Goal: Task Accomplishment & Management: Use online tool/utility

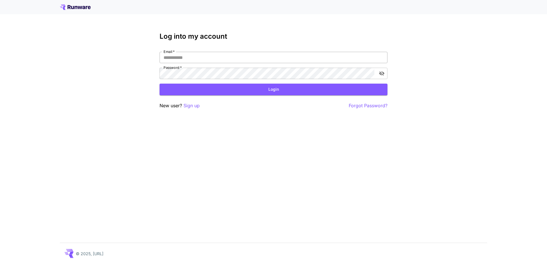
click at [204, 52] on div "Log into my account Email   * Email   * Password   * Password   * Login New use…" at bounding box center [273, 70] width 228 height 77
click at [198, 60] on input "Email   *" at bounding box center [273, 57] width 228 height 11
type input "**********"
click at [194, 87] on button "Login" at bounding box center [273, 90] width 228 height 12
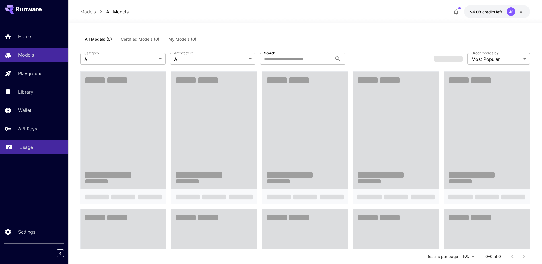
click at [19, 148] on link "Usage" at bounding box center [34, 147] width 68 height 14
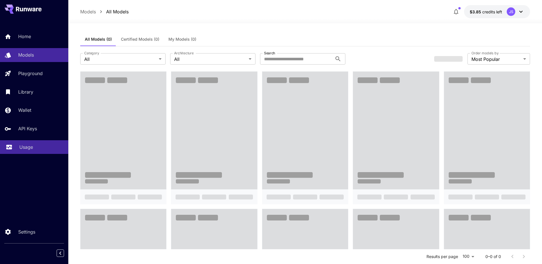
click at [31, 150] on p "Usage" at bounding box center [26, 147] width 14 height 7
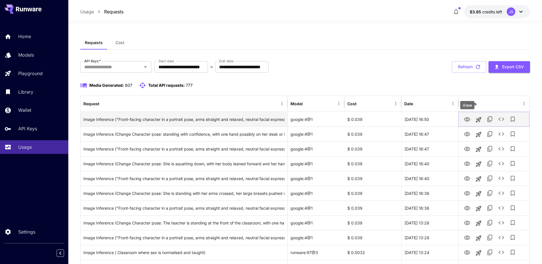
click at [469, 118] on icon "View" at bounding box center [467, 119] width 6 height 4
click at [467, 121] on icon "View" at bounding box center [467, 119] width 7 height 7
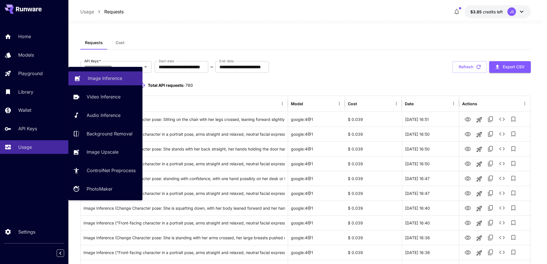
click at [89, 77] on p "Image Inference" at bounding box center [105, 78] width 34 height 7
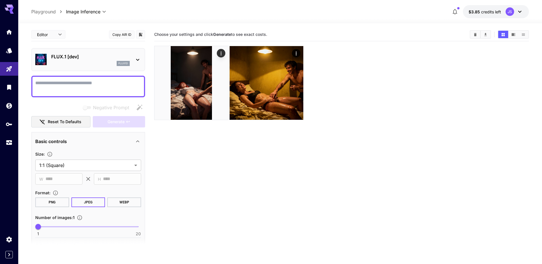
click at [98, 60] on div "FLUX.1 [dev] flux1d" at bounding box center [90, 59] width 79 height 13
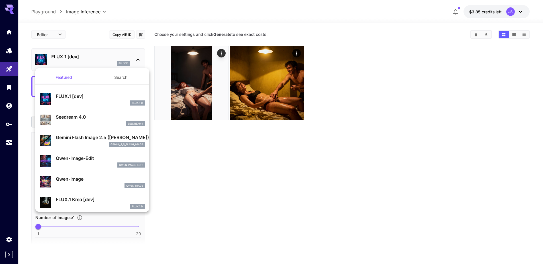
click at [224, 134] on div at bounding box center [273, 132] width 547 height 264
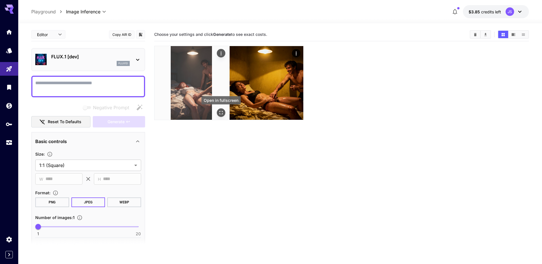
click at [219, 115] on icon "Open in fullscreen" at bounding box center [221, 113] width 6 height 6
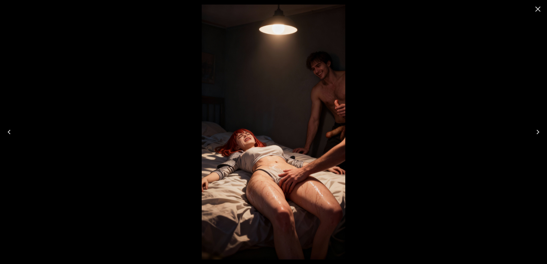
click at [539, 10] on icon "Close" at bounding box center [537, 9] width 9 height 9
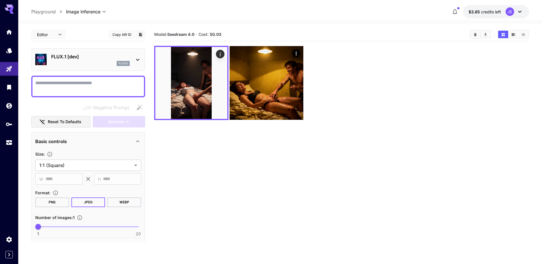
click at [80, 62] on div "flux1d" at bounding box center [90, 63] width 79 height 5
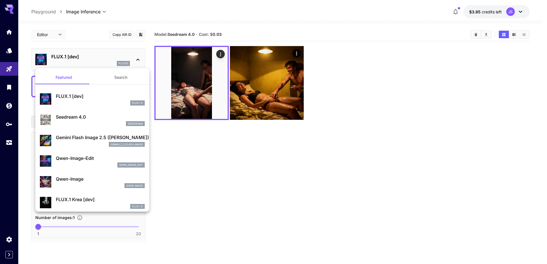
click at [70, 119] on p "Seedream 4.0" at bounding box center [100, 117] width 89 height 7
type input "**********"
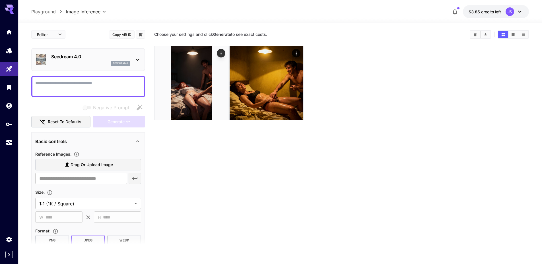
click at [76, 85] on textarea "Negative Prompt" at bounding box center [88, 87] width 106 height 14
paste textarea "**********"
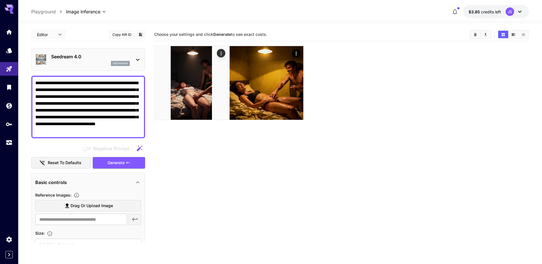
type textarea "**********"
click at [73, 205] on span "Drag or upload image" at bounding box center [92, 205] width 42 height 7
click at [0, 0] on input "Drag or upload image" at bounding box center [0, 0] width 0 height 0
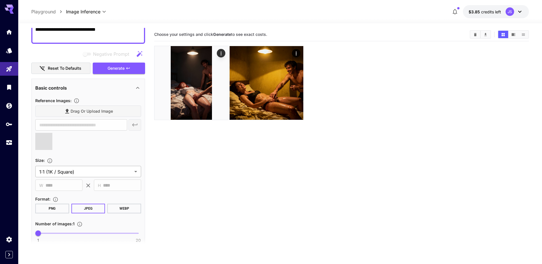
click at [68, 171] on body "**********" at bounding box center [271, 154] width 542 height 309
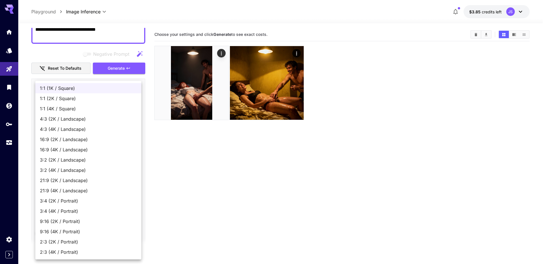
type input "**********"
click at [64, 221] on span "9:16 (2K / Portrait)" at bounding box center [88, 221] width 97 height 7
type input "**********"
type input "****"
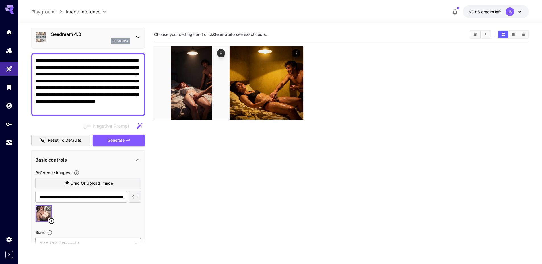
scroll to position [3, 0]
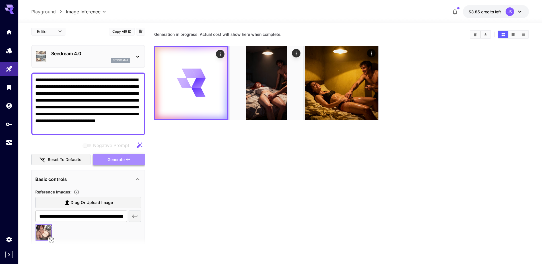
click at [113, 163] on span "Generate" at bounding box center [116, 159] width 17 height 7
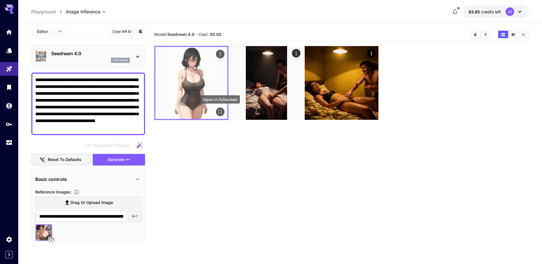
click at [221, 112] on icon "Open in fullscreen" at bounding box center [220, 112] width 6 height 6
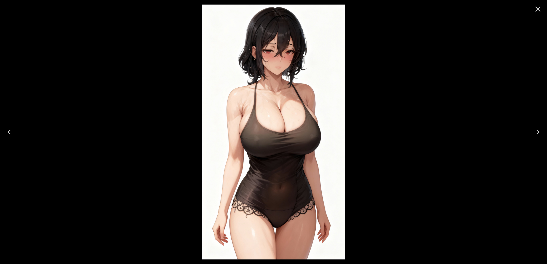
click at [470, 79] on div at bounding box center [273, 132] width 547 height 264
click at [541, 9] on icon "Close" at bounding box center [537, 9] width 9 height 9
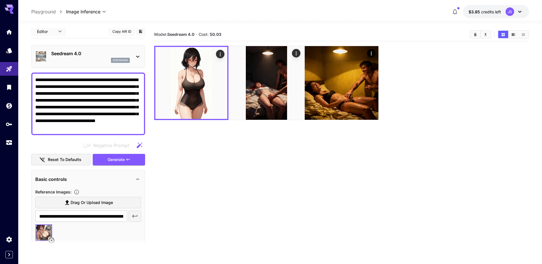
click at [50, 241] on section at bounding box center [88, 245] width 114 height 14
click at [72, 202] on span "Drag or upload image" at bounding box center [92, 202] width 42 height 7
click at [0, 0] on input "Drag or upload image" at bounding box center [0, 0] width 0 height 0
type input "**********"
click at [50, 240] on section at bounding box center [88, 245] width 114 height 14
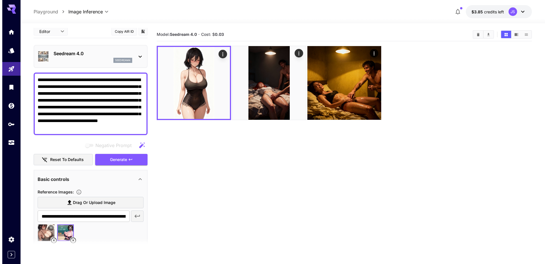
scroll to position [53, 0]
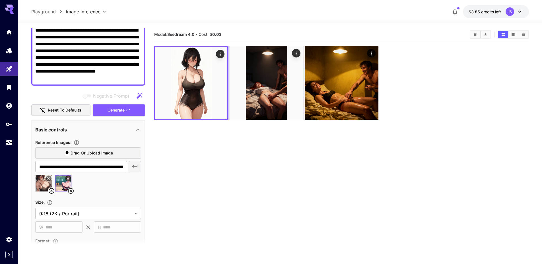
click at [50, 190] on icon at bounding box center [51, 191] width 7 height 7
click at [113, 110] on span "Generate" at bounding box center [116, 110] width 17 height 7
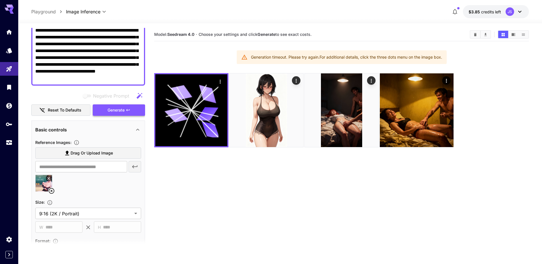
click at [113, 110] on span "Generate" at bounding box center [116, 110] width 17 height 7
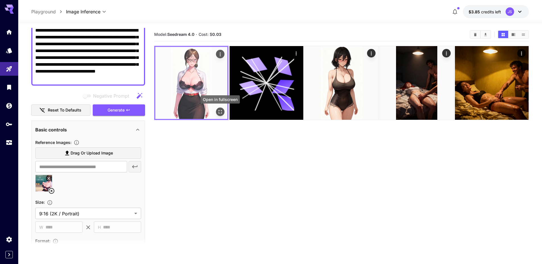
click at [221, 112] on icon "Open in fullscreen" at bounding box center [220, 112] width 6 height 6
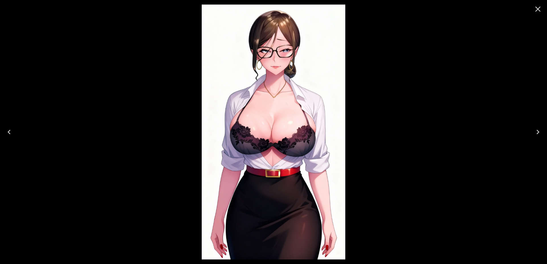
click at [184, 40] on div at bounding box center [273, 132] width 547 height 264
click at [537, 9] on icon "Close" at bounding box center [537, 9] width 5 height 5
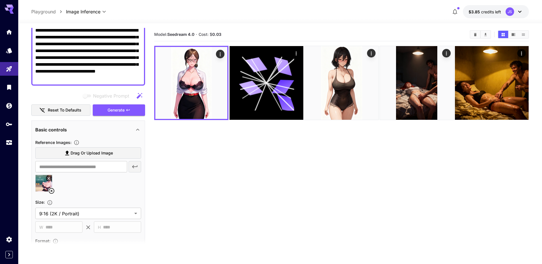
click at [52, 190] on icon at bounding box center [51, 191] width 7 height 7
type input "**********"
click at [110, 109] on span "Generate" at bounding box center [116, 110] width 17 height 7
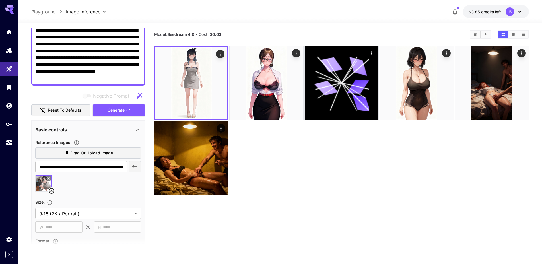
click at [51, 190] on icon at bounding box center [52, 191] width 6 height 6
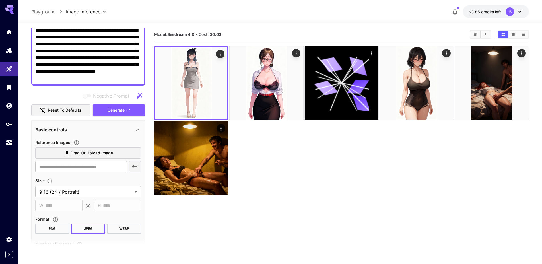
click at [81, 155] on span "Drag or upload image" at bounding box center [92, 153] width 42 height 7
click at [0, 0] on input "Drag or upload image" at bounding box center [0, 0] width 0 height 0
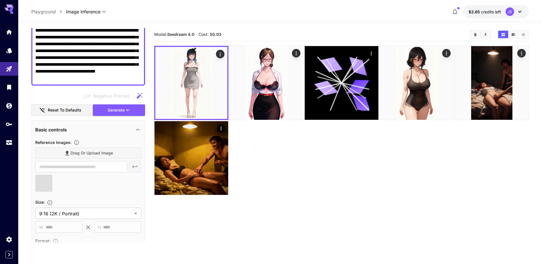
type input "**********"
click at [117, 113] on span "Generate" at bounding box center [116, 110] width 17 height 7
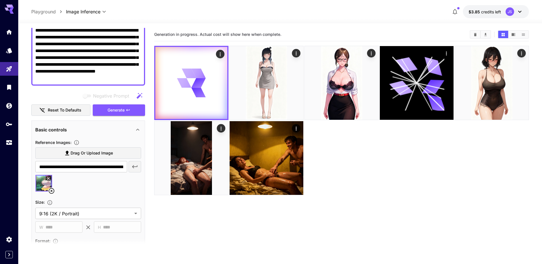
click at [52, 192] on icon at bounding box center [52, 191] width 6 height 6
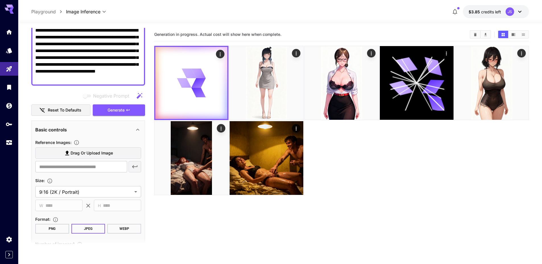
click at [70, 149] on label "Drag or upload image" at bounding box center [88, 153] width 106 height 12
click at [0, 0] on input "Drag or upload image" at bounding box center [0, 0] width 0 height 0
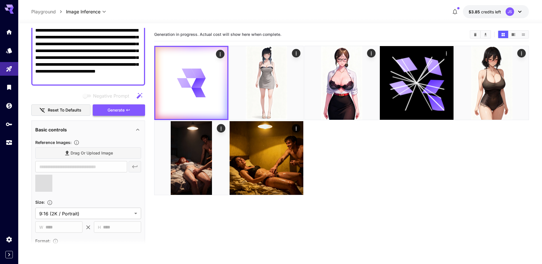
type input "**********"
click at [114, 111] on span "Generate" at bounding box center [116, 110] width 17 height 7
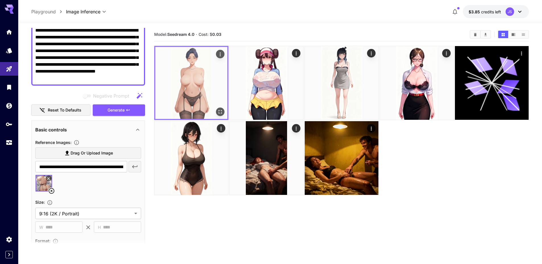
click at [222, 113] on icon "Open in fullscreen" at bounding box center [220, 112] width 6 height 6
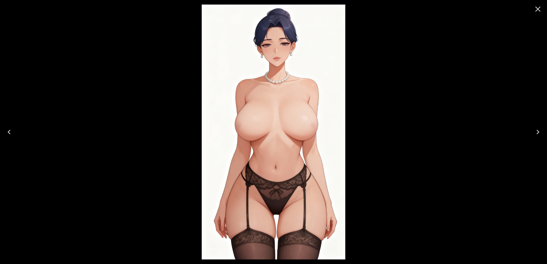
click at [537, 9] on icon "Close" at bounding box center [537, 9] width 5 height 5
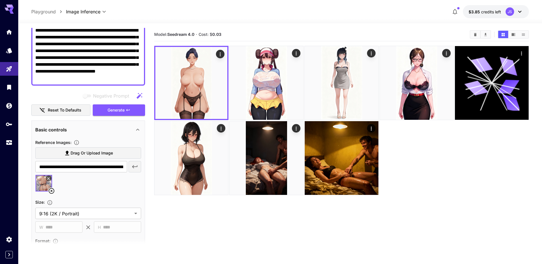
click at [51, 189] on icon at bounding box center [51, 191] width 7 height 7
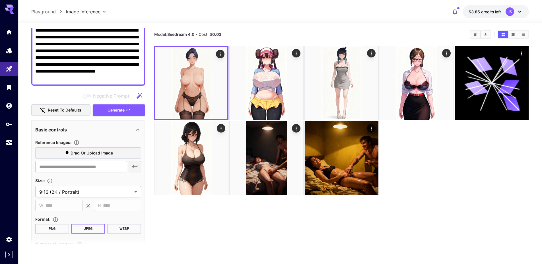
click at [67, 156] on icon at bounding box center [67, 153] width 7 height 7
click at [0, 0] on input "Drag or upload image" at bounding box center [0, 0] width 0 height 0
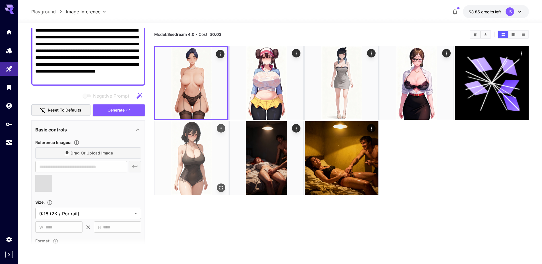
type input "**********"
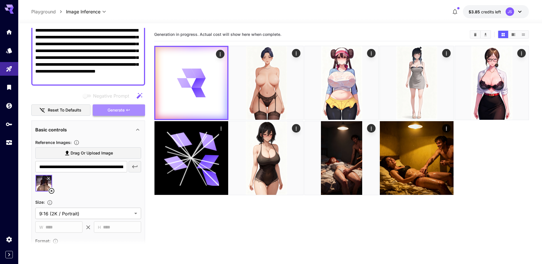
click at [124, 112] on span "Generate" at bounding box center [116, 110] width 17 height 7
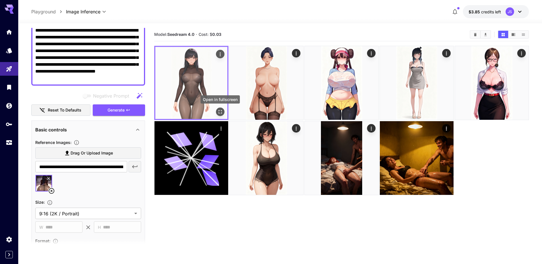
click at [219, 112] on icon "Open in fullscreen" at bounding box center [220, 112] width 6 height 6
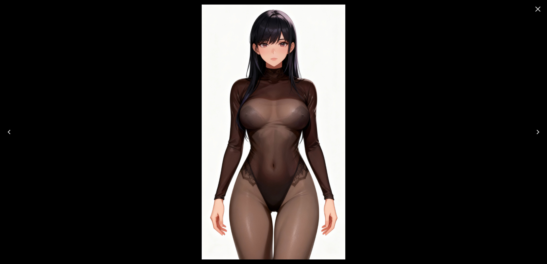
click at [545, 22] on div at bounding box center [273, 132] width 547 height 264
click at [541, 7] on icon "Close" at bounding box center [537, 9] width 9 height 9
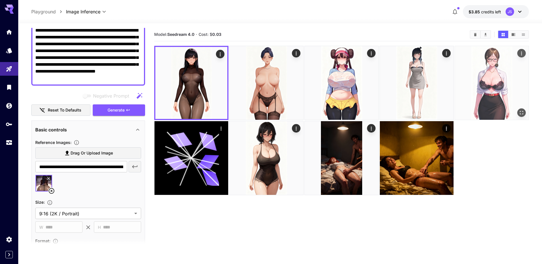
click at [518, 113] on button "Open in fullscreen" at bounding box center [522, 112] width 9 height 9
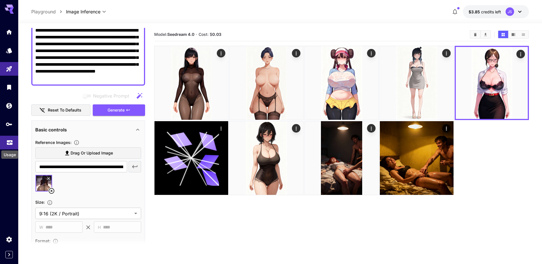
click at [11, 143] on icon "Usage" at bounding box center [10, 141] width 6 height 3
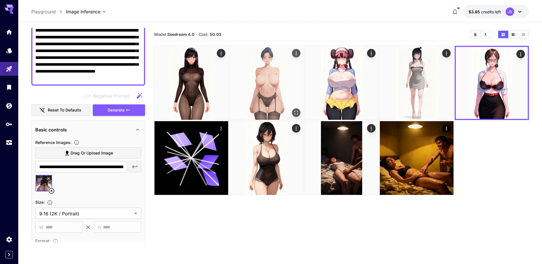
click at [230, 57] on img at bounding box center [267, 83] width 74 height 74
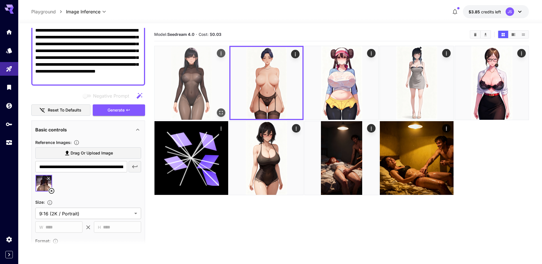
click at [221, 54] on icon "Actions" at bounding box center [221, 54] width 1 height 4
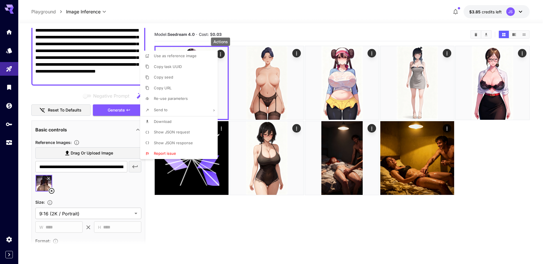
click at [180, 131] on span "Show JSON request" at bounding box center [172, 132] width 36 height 5
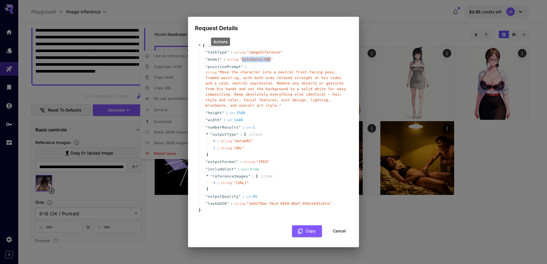
copy span "bytedance:5@0"
drag, startPoint x: 271, startPoint y: 53, endPoint x: 242, endPoint y: 55, distance: 29.1
click at [242, 57] on span "" bytedance:5@0 "" at bounding box center [255, 59] width 33 height 4
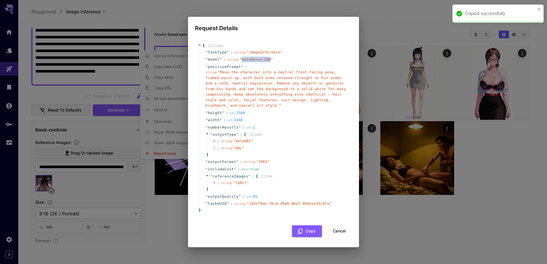
click at [497, 168] on div "Request Details { 12 item s " taskType " : string " imageInference " " model " …" at bounding box center [273, 132] width 547 height 264
click at [344, 236] on button "Cancel" at bounding box center [339, 231] width 26 height 12
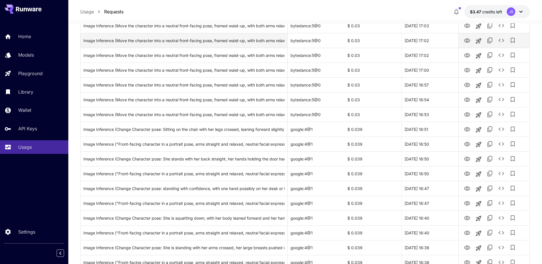
scroll to position [117, 0]
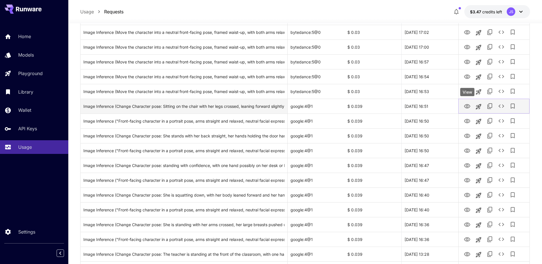
click at [468, 106] on icon "View" at bounding box center [467, 106] width 6 height 4
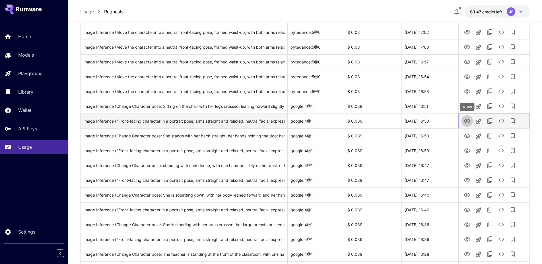
click at [467, 119] on icon "View" at bounding box center [467, 121] width 7 height 7
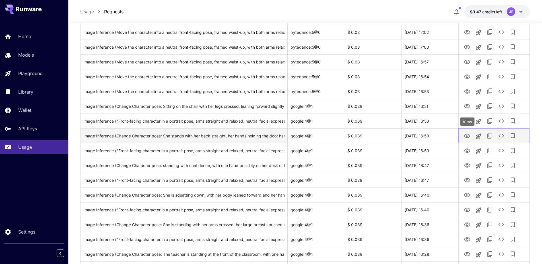
click at [465, 138] on icon "View" at bounding box center [467, 136] width 7 height 7
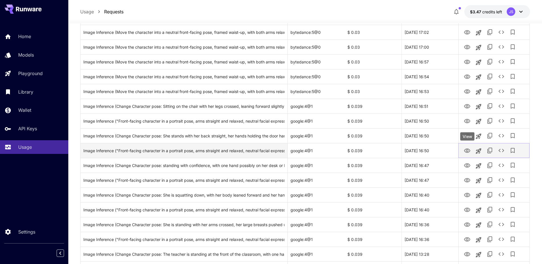
click at [468, 149] on icon "View" at bounding box center [467, 150] width 7 height 7
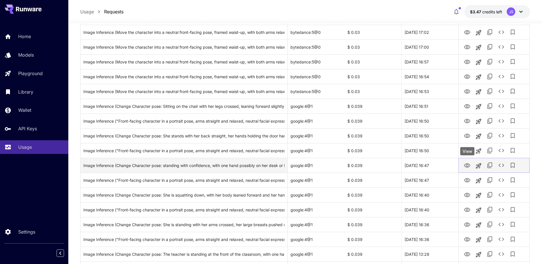
click at [467, 166] on icon "View" at bounding box center [467, 165] width 7 height 7
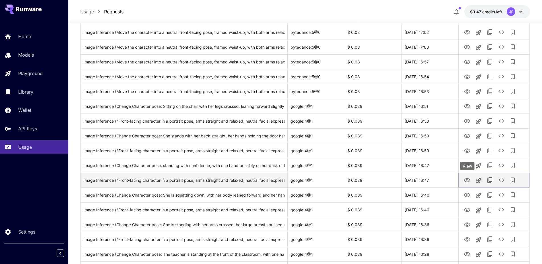
click at [468, 180] on icon "View" at bounding box center [467, 180] width 7 height 7
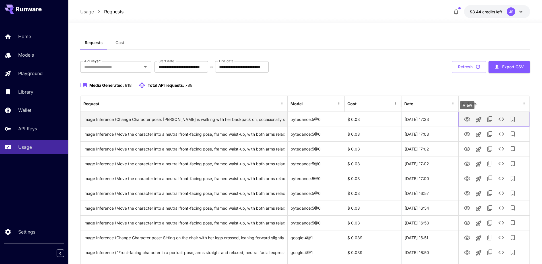
click at [469, 119] on icon "View" at bounding box center [467, 119] width 7 height 7
click at [468, 120] on icon "View" at bounding box center [467, 119] width 6 height 4
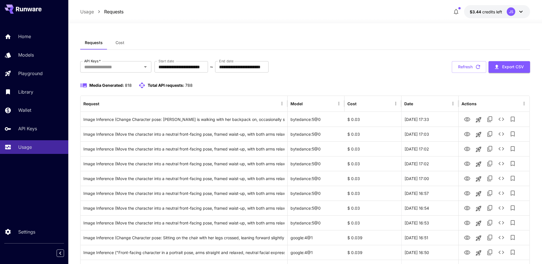
click at [368, 70] on div "**********" at bounding box center [305, 67] width 450 height 12
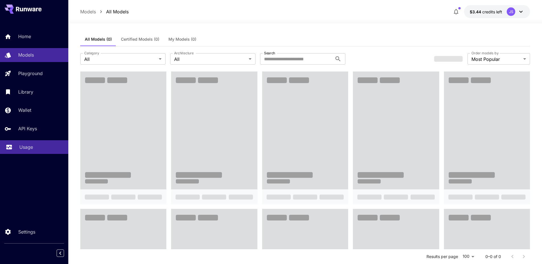
click at [30, 154] on link "Usage" at bounding box center [34, 147] width 68 height 14
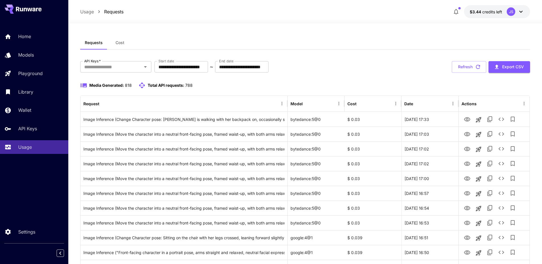
click at [234, 12] on div "Usage Requests $3.44 credits left JS" at bounding box center [305, 11] width 450 height 13
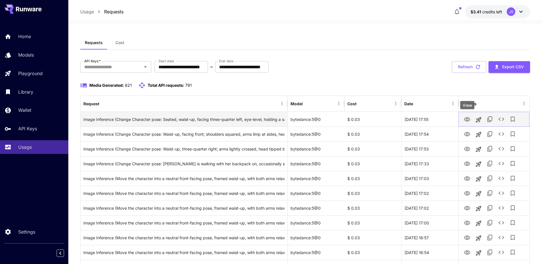
click at [470, 120] on icon "View" at bounding box center [467, 119] width 6 height 4
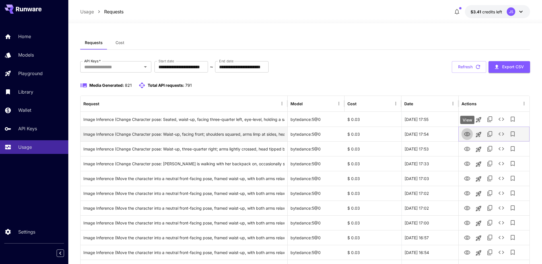
click at [468, 132] on icon "View" at bounding box center [467, 134] width 6 height 4
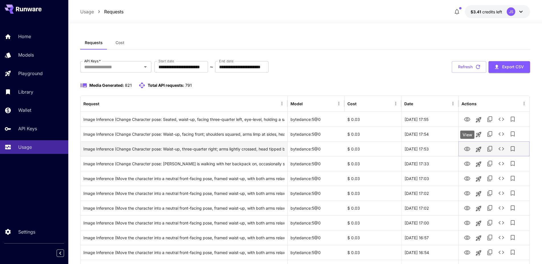
click at [469, 148] on icon "View" at bounding box center [467, 149] width 6 height 4
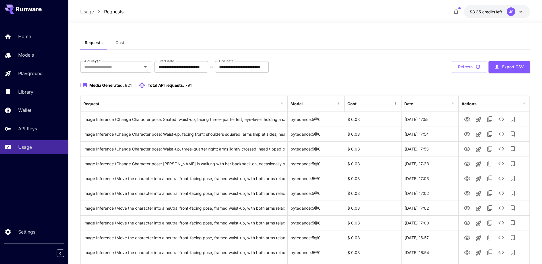
click at [304, 37] on div "Requests Cost" at bounding box center [305, 43] width 450 height 14
